Goal: Download file/media

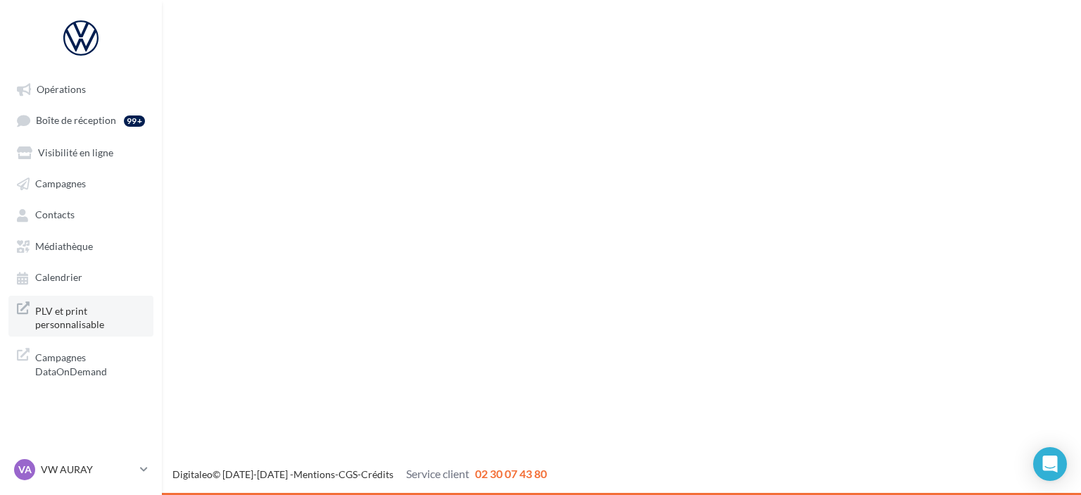
click at [94, 321] on span "PLV et print personnalisable" at bounding box center [90, 316] width 110 height 30
click at [61, 250] on span "Médiathèque" at bounding box center [64, 246] width 58 height 12
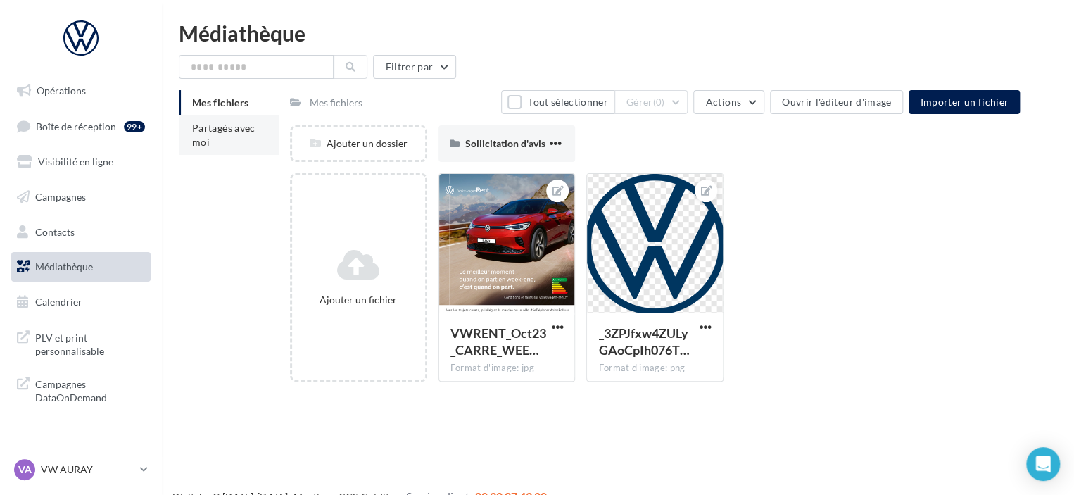
click at [260, 123] on li "Partagés avec moi" at bounding box center [229, 134] width 100 height 39
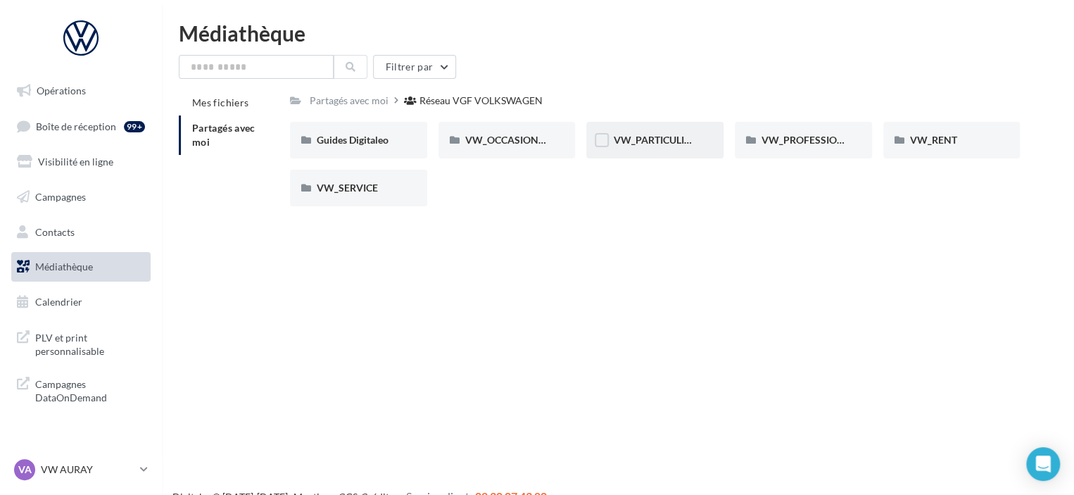
click at [656, 145] on span "VW_PARTICULIERS" at bounding box center [657, 140] width 88 height 12
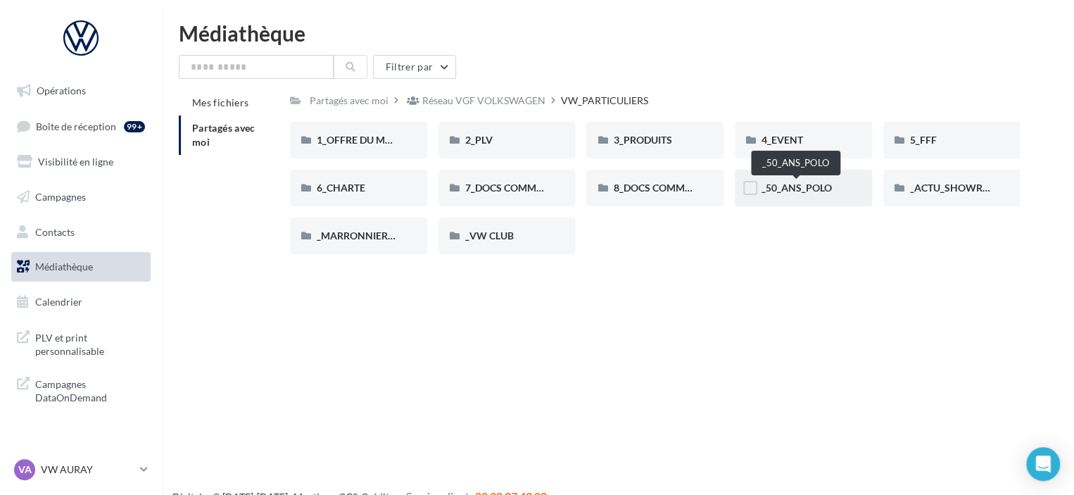
click at [798, 187] on span "_50_ANS_POLO" at bounding box center [796, 188] width 70 height 12
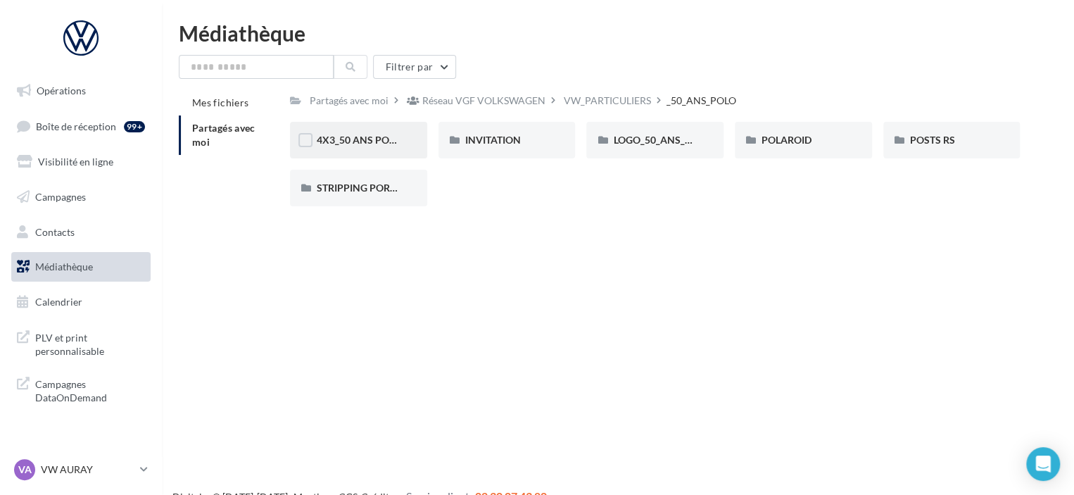
click at [386, 152] on div "4X3_50 ANS POLO" at bounding box center [358, 140] width 137 height 37
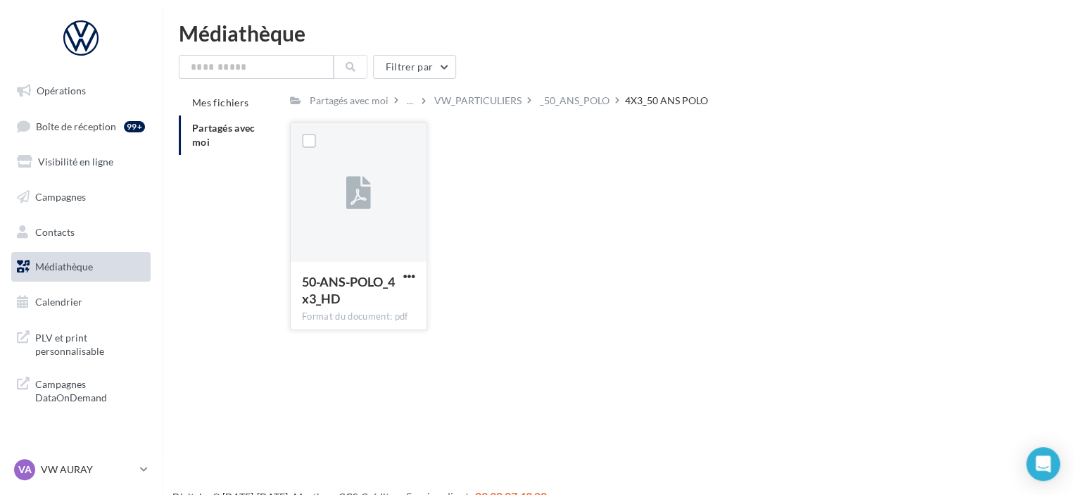
click at [400, 286] on div "50-ANS-POLO_4x3_HD" at bounding box center [358, 291] width 113 height 37
click at [411, 277] on span "button" at bounding box center [409, 276] width 12 height 12
click at [355, 313] on button "Télécharger" at bounding box center [347, 304] width 141 height 37
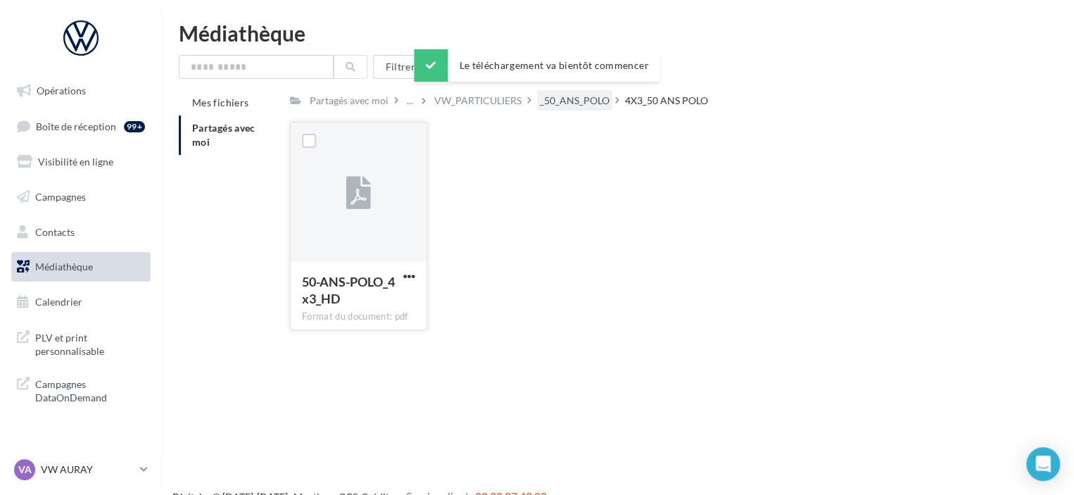
click at [578, 96] on div "_50_ANS_POLO" at bounding box center [575, 101] width 70 height 14
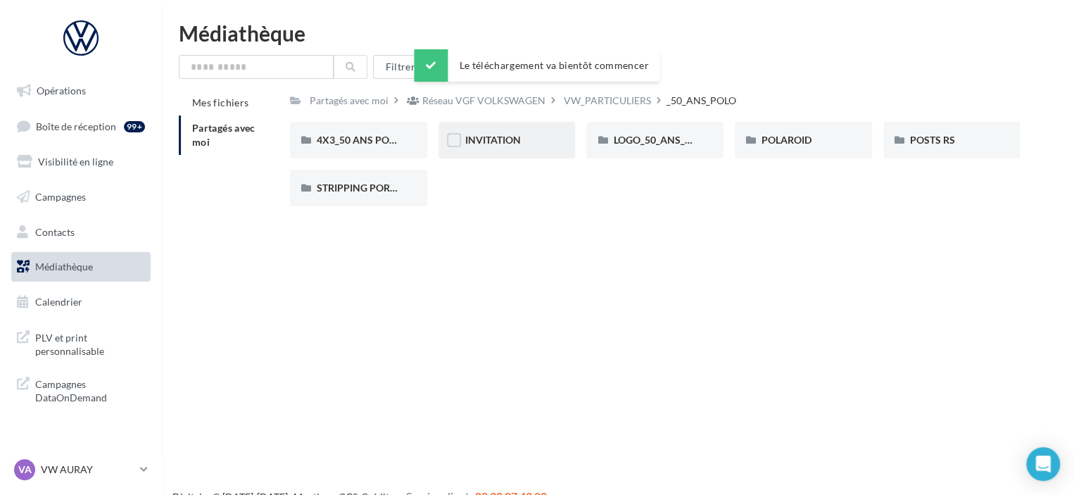
click at [487, 128] on div "INVITATION" at bounding box center [506, 140] width 137 height 37
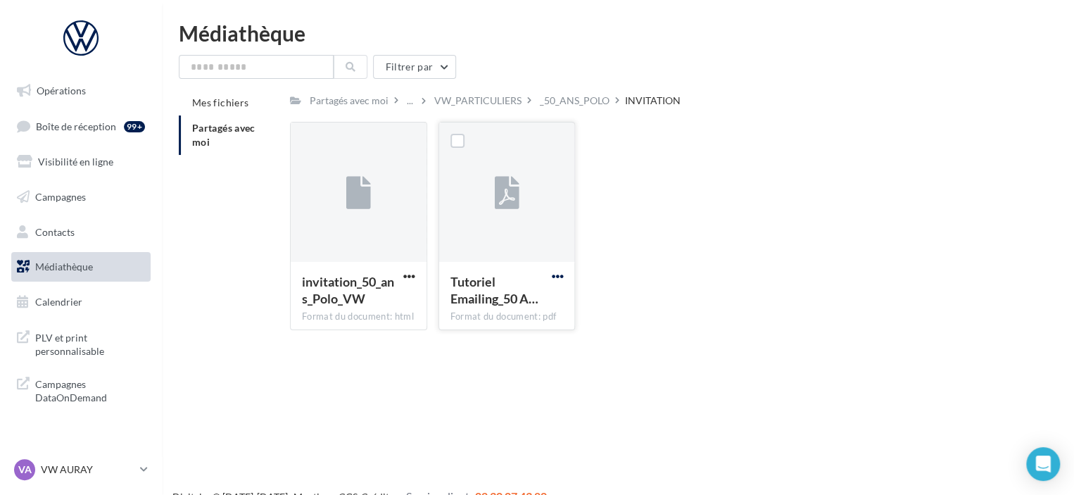
click at [555, 278] on span "button" at bounding box center [557, 276] width 12 height 12
click at [572, 101] on div "_50_ANS_POLO" at bounding box center [575, 101] width 70 height 14
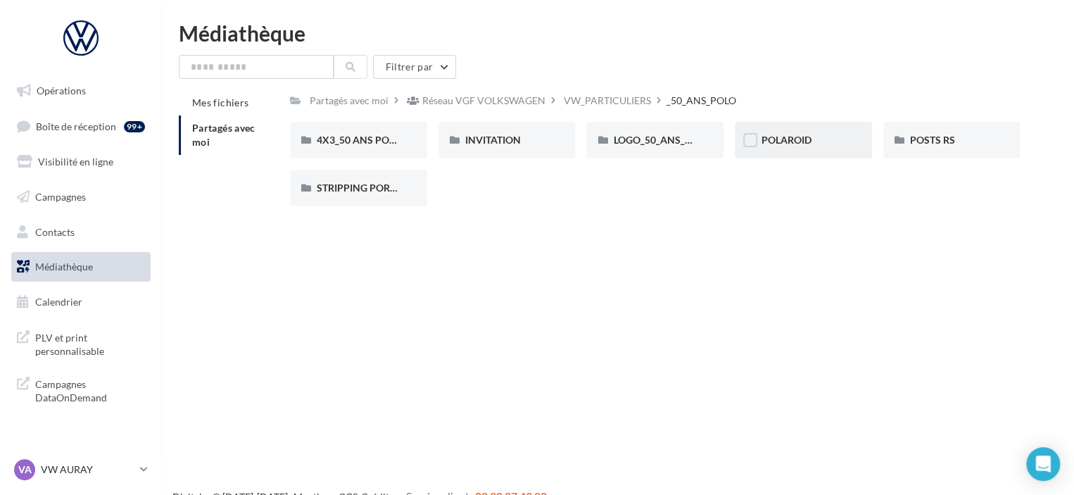
click at [824, 147] on div "POLAROID" at bounding box center [803, 140] width 84 height 14
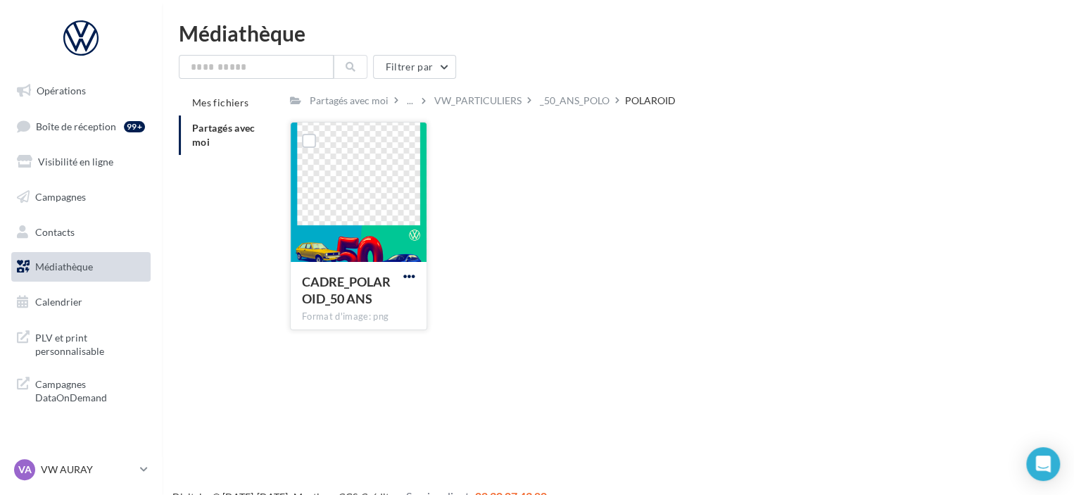
click at [413, 281] on span "button" at bounding box center [409, 276] width 12 height 12
click at [403, 312] on button "Télécharger" at bounding box center [347, 304] width 141 height 37
click at [564, 97] on div "_50_ANS_POLO" at bounding box center [575, 101] width 70 height 14
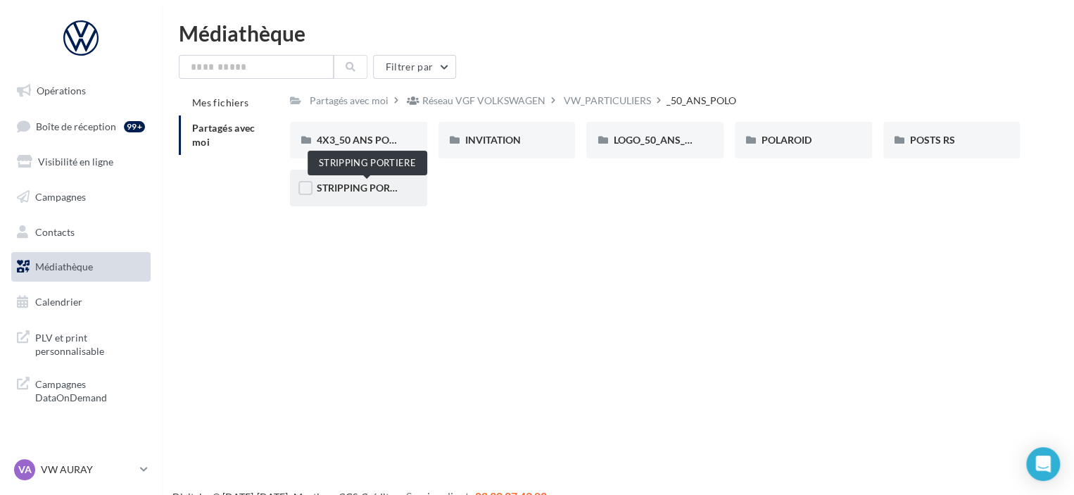
click at [362, 185] on span "STRIPPING PORTIERE" at bounding box center [366, 188] width 99 height 12
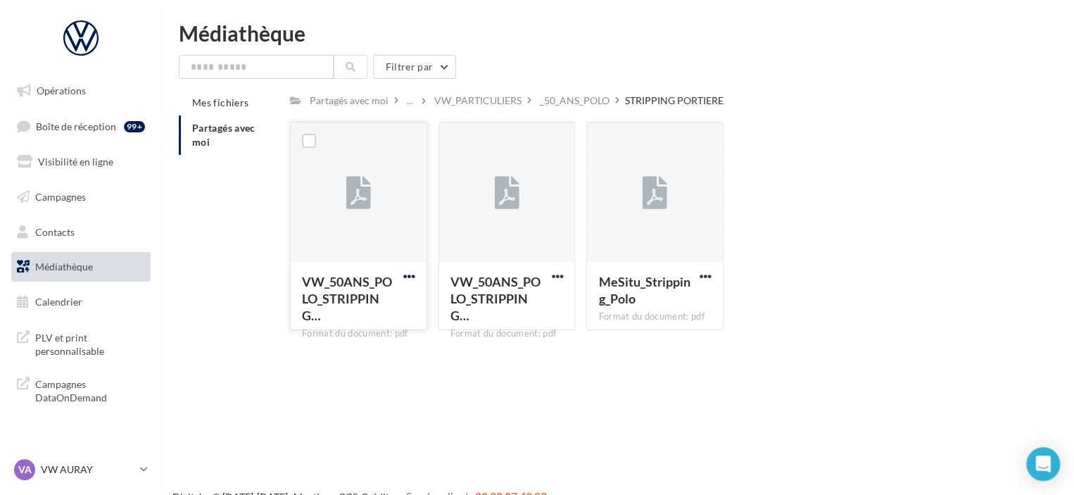
click at [404, 276] on span "button" at bounding box center [409, 276] width 12 height 12
click at [382, 296] on button "Télécharger" at bounding box center [347, 304] width 141 height 37
click at [557, 277] on span "button" at bounding box center [557, 276] width 12 height 12
click at [483, 309] on button "Télécharger" at bounding box center [495, 304] width 141 height 37
click at [704, 285] on div "MeSitu_Stripping_Polo" at bounding box center [654, 291] width 113 height 37
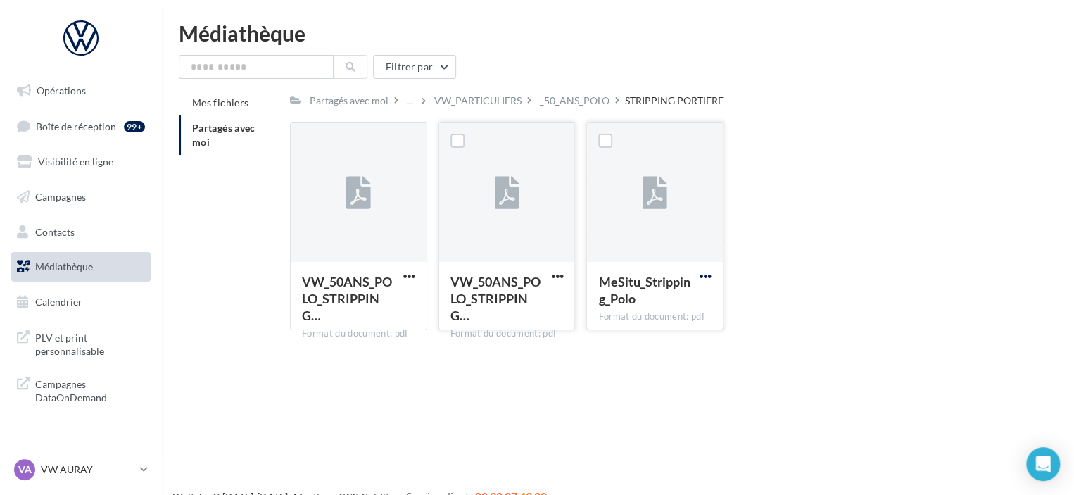
click at [704, 277] on span "button" at bounding box center [705, 276] width 12 height 12
click at [644, 309] on button "Télécharger" at bounding box center [644, 304] width 141 height 37
click at [586, 101] on div "_50_ANS_POLO" at bounding box center [575, 101] width 70 height 14
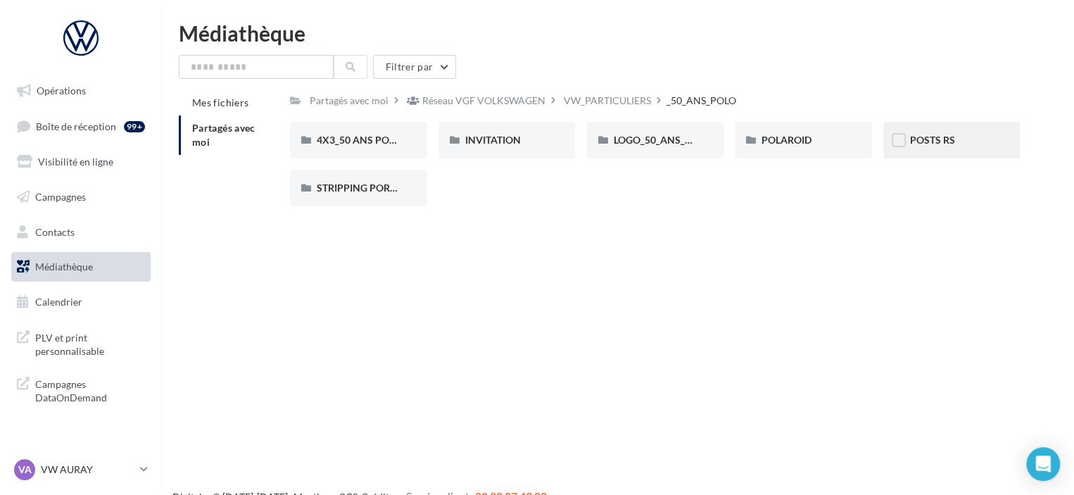
click at [975, 144] on div "POSTS RS" at bounding box center [952, 140] width 84 height 14
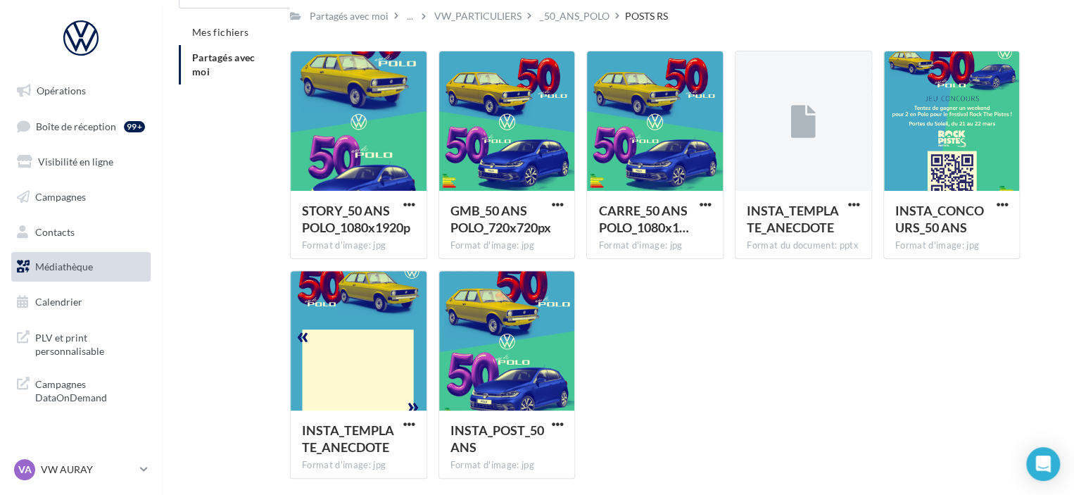
scroll to position [126, 0]
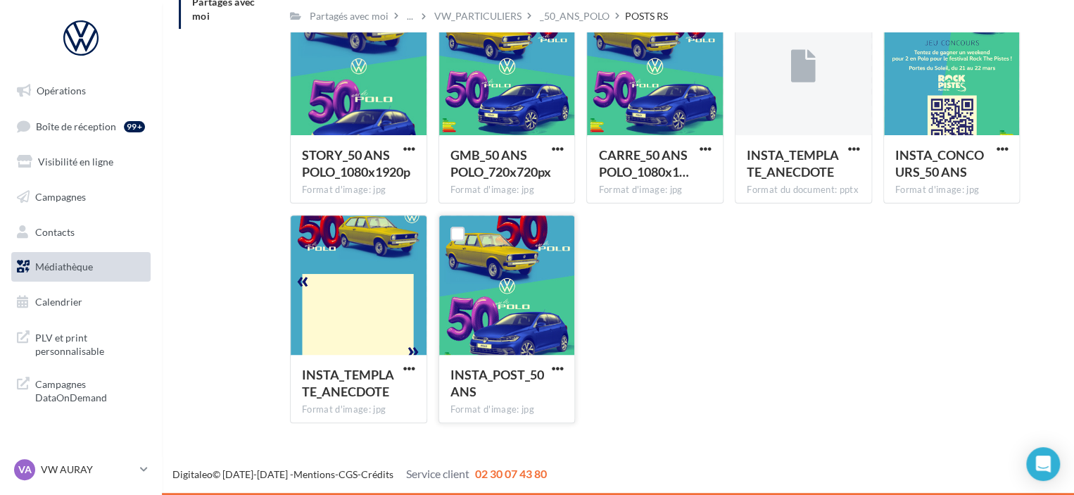
click at [555, 375] on button "button" at bounding box center [557, 369] width 18 height 14
click at [517, 405] on button "Télécharger" at bounding box center [495, 397] width 141 height 37
click at [412, 365] on span "button" at bounding box center [409, 368] width 12 height 12
click at [386, 402] on button "Télécharger" at bounding box center [347, 397] width 141 height 37
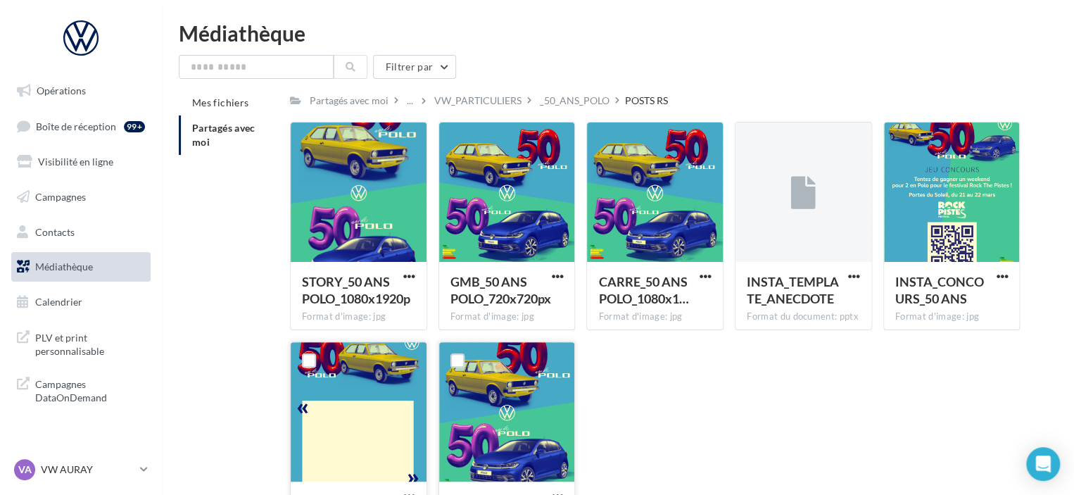
scroll to position [0, 0]
click at [703, 278] on span "button" at bounding box center [705, 276] width 12 height 12
click at [671, 315] on button "Télécharger" at bounding box center [644, 304] width 141 height 37
click at [400, 275] on button "button" at bounding box center [409, 277] width 18 height 14
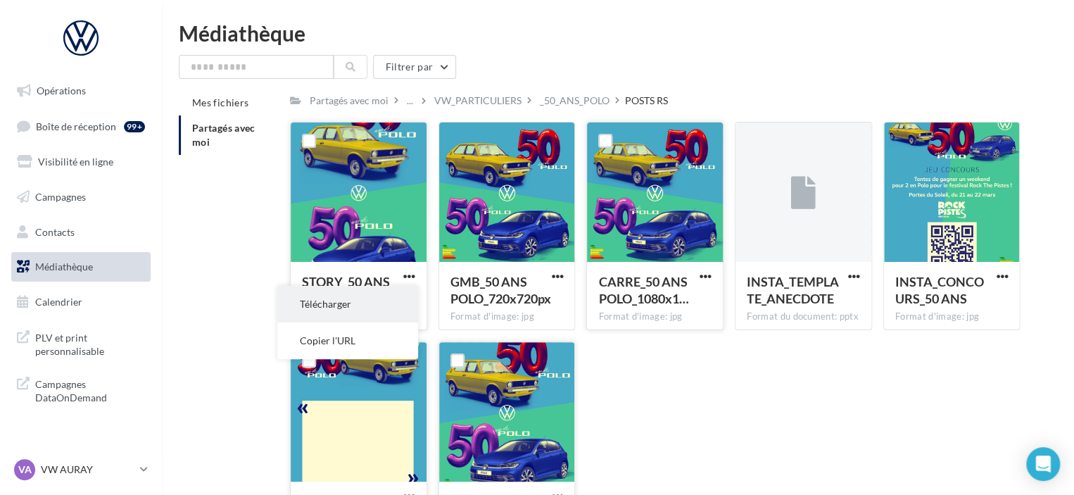
click at [388, 315] on button "Télécharger" at bounding box center [347, 304] width 141 height 37
click at [918, 72] on div "Filtrer par" at bounding box center [618, 67] width 878 height 24
